Goal: Task Accomplishment & Management: Manage account settings

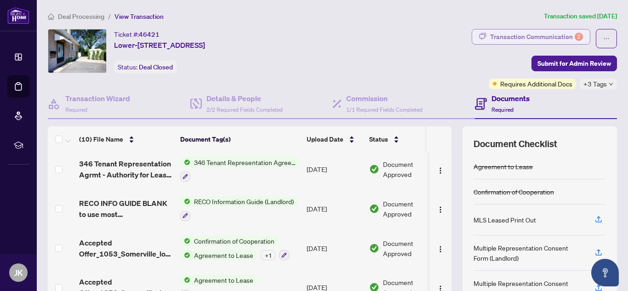
click at [552, 34] on div "Transaction Communication 2" at bounding box center [536, 36] width 93 height 15
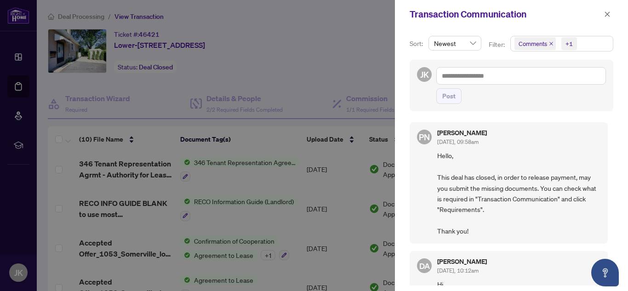
click at [511, 183] on span "Hello, This deal has closed, in order to release payment, may you submit the mi…" at bounding box center [518, 193] width 163 height 86
click at [449, 44] on span "Newest" at bounding box center [455, 43] width 42 height 14
click at [605, 14] on icon "close" at bounding box center [607, 14] width 6 height 6
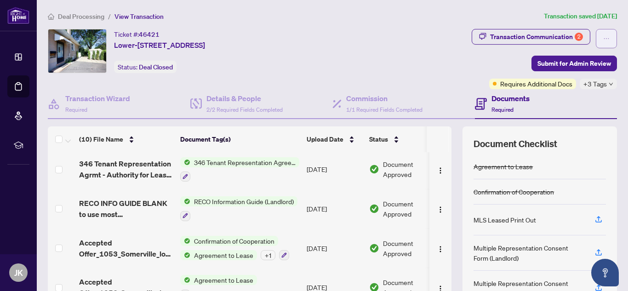
click at [603, 41] on icon "ellipsis" at bounding box center [606, 38] width 6 height 6
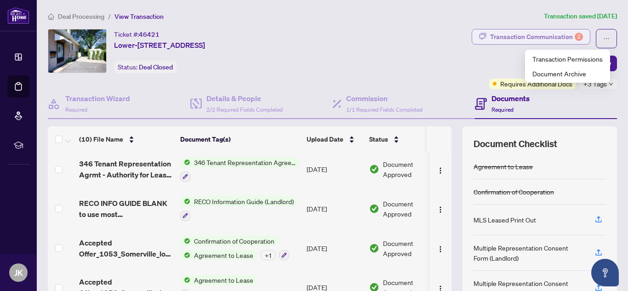
click at [564, 40] on div "Transaction Communication 2" at bounding box center [536, 36] width 93 height 15
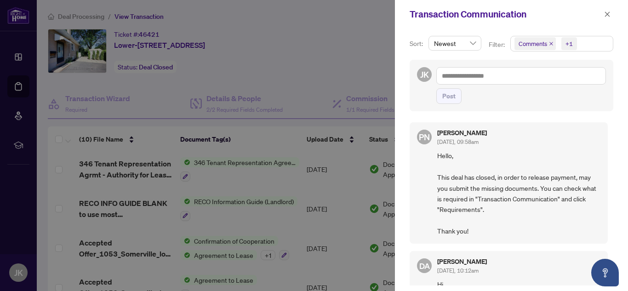
click at [583, 48] on span "Comments +1" at bounding box center [561, 43] width 102 height 15
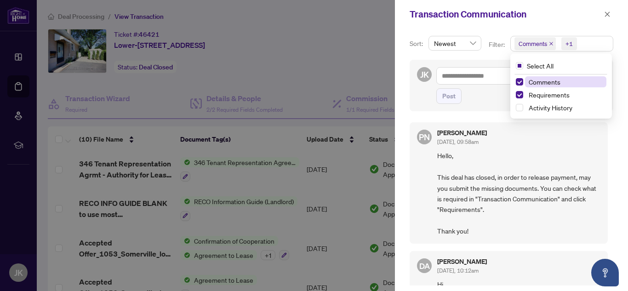
click at [537, 83] on span "Comments" at bounding box center [544, 82] width 32 height 8
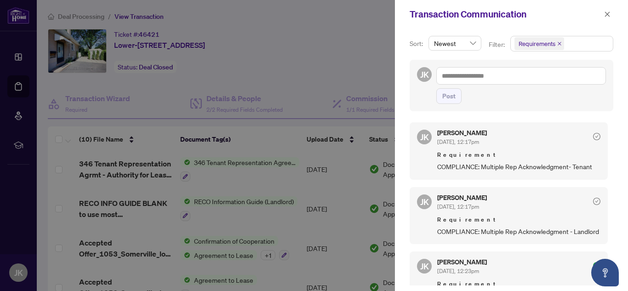
click at [573, 45] on span "Requirements" at bounding box center [561, 43] width 102 height 15
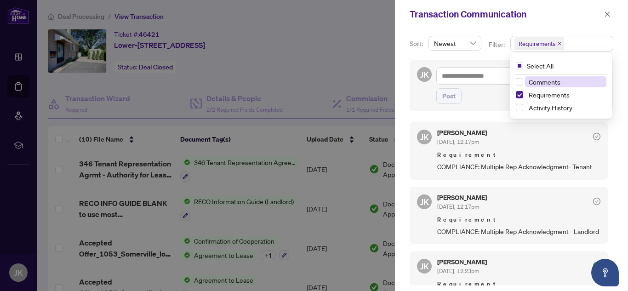
click at [549, 86] on span "Comments" at bounding box center [565, 81] width 81 height 11
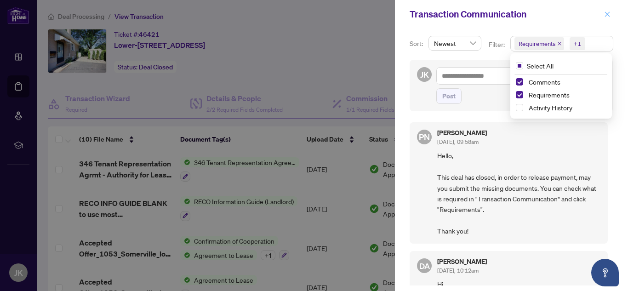
click at [605, 18] on span "button" at bounding box center [607, 14] width 6 height 15
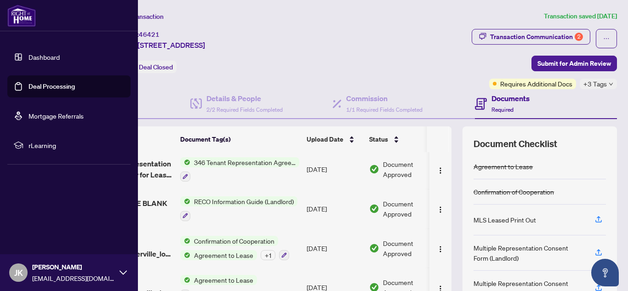
click at [45, 61] on link "Dashboard" at bounding box center [43, 57] width 31 height 8
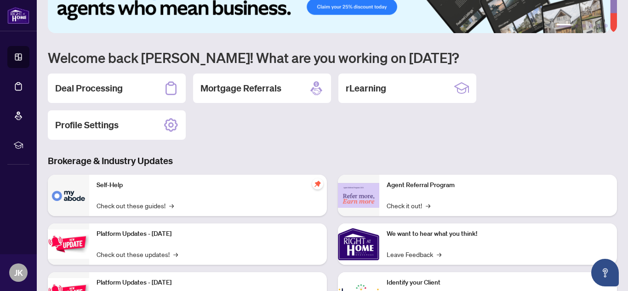
scroll to position [37, 0]
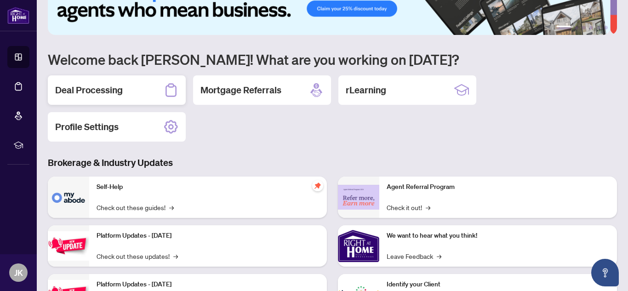
click at [161, 96] on div "Deal Processing" at bounding box center [117, 89] width 138 height 29
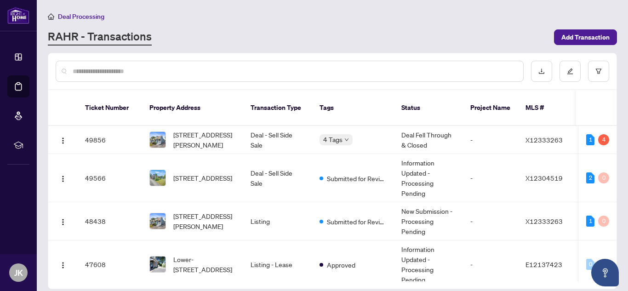
drag, startPoint x: 616, startPoint y: 124, endPoint x: 616, endPoint y: 133, distance: 9.2
click at [616, 133] on div "Ticket Number Property Address Transaction Type Tags Status Project Name MLS # …" at bounding box center [332, 171] width 569 height 236
click at [616, 135] on div "Ticket Number Property Address Transaction Type Tags Status Project Name MLS # …" at bounding box center [332, 171] width 569 height 236
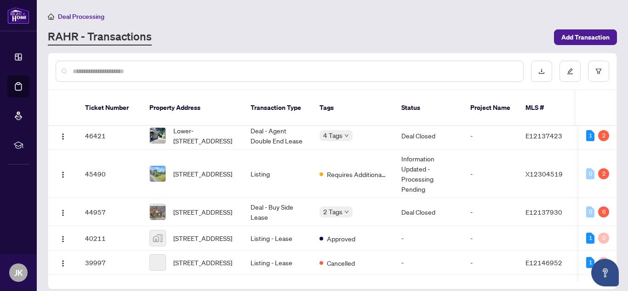
scroll to position [204, 0]
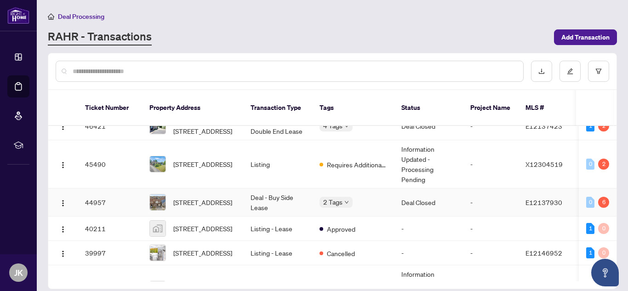
click at [476, 191] on td "-" at bounding box center [490, 202] width 55 height 28
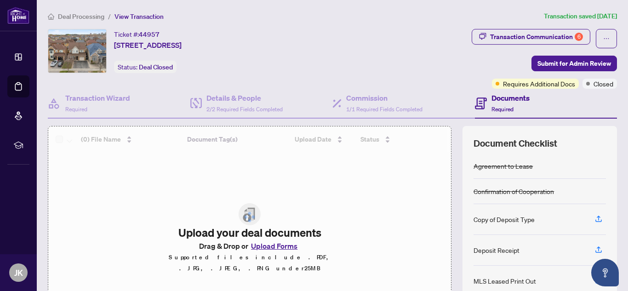
click at [532, 83] on span "Requires Additional Docs" at bounding box center [539, 84] width 72 height 10
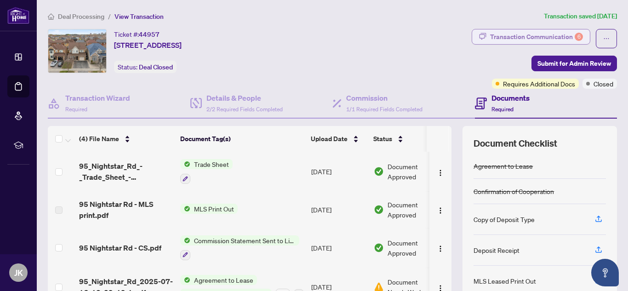
click at [550, 39] on div "Transaction Communication 6" at bounding box center [536, 36] width 93 height 15
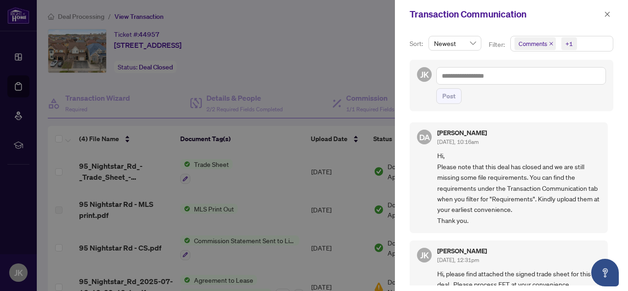
click at [539, 50] on span "Comments" at bounding box center [534, 43] width 41 height 13
click at [537, 45] on span "Comments" at bounding box center [532, 43] width 28 height 9
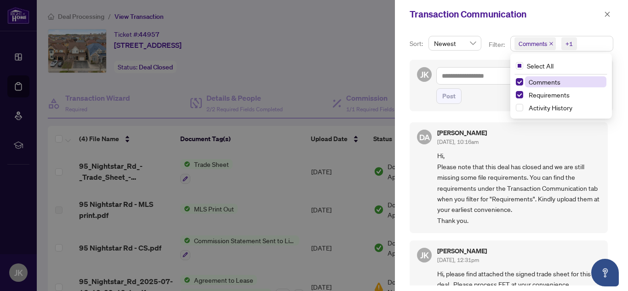
click at [528, 82] on span "Comments" at bounding box center [544, 82] width 32 height 8
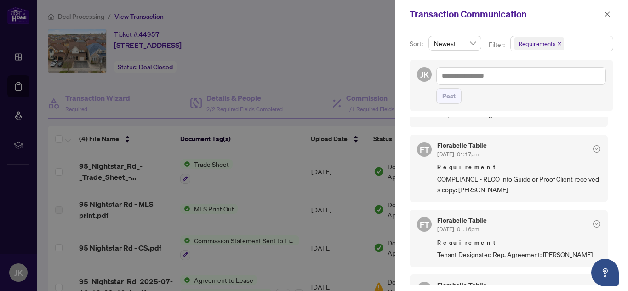
scroll to position [133, 0]
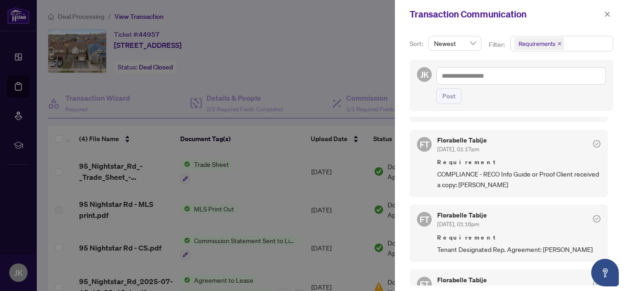
click at [333, 67] on div at bounding box center [314, 145] width 628 height 291
drag, startPoint x: 611, startPoint y: 196, endPoint x: 620, endPoint y: 225, distance: 29.9
click at [620, 225] on div "Sort: Newest Filter: Requirements Select All Comments Requirements Activity His…" at bounding box center [511, 159] width 233 height 262
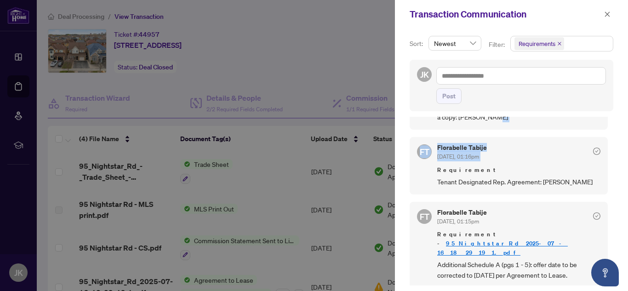
scroll to position [292, 0]
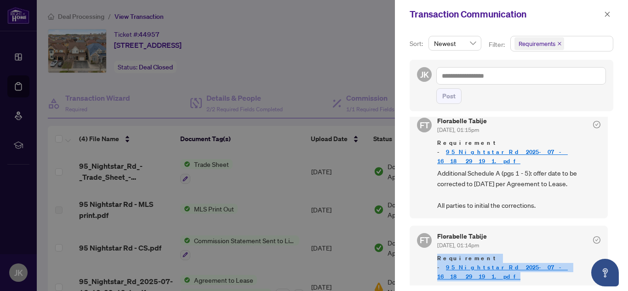
drag, startPoint x: 607, startPoint y: 242, endPoint x: 609, endPoint y: 218, distance: 24.0
click at [609, 218] on div "FT [PERSON_NAME] [DATE], 01:18pm Requirement Copy of Deposit Type ($3,200.00 pe…" at bounding box center [511, 201] width 204 height 169
